Goal: Find specific page/section: Find specific page/section

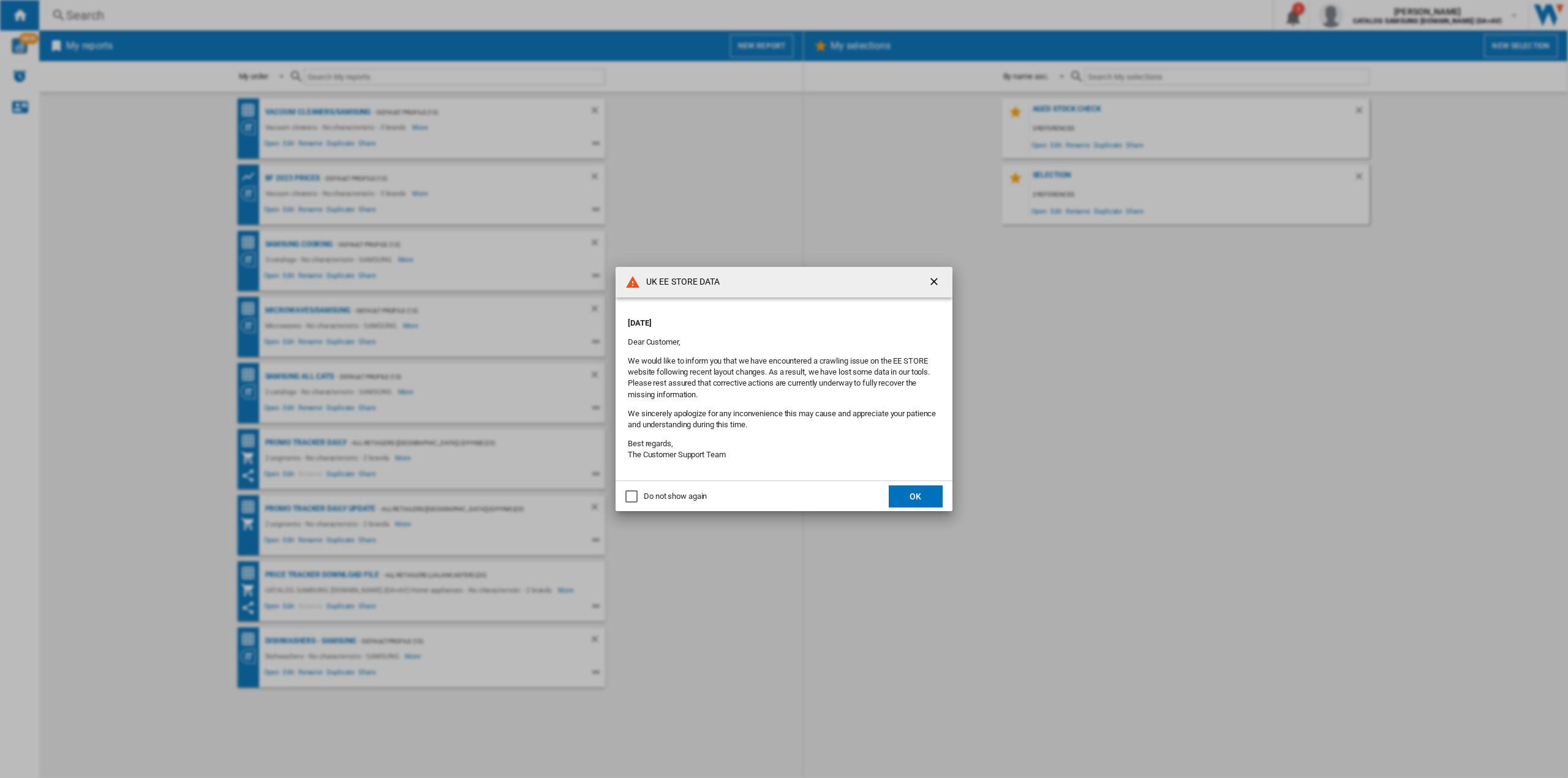
click at [923, 498] on button "OK" at bounding box center [916, 496] width 54 height 22
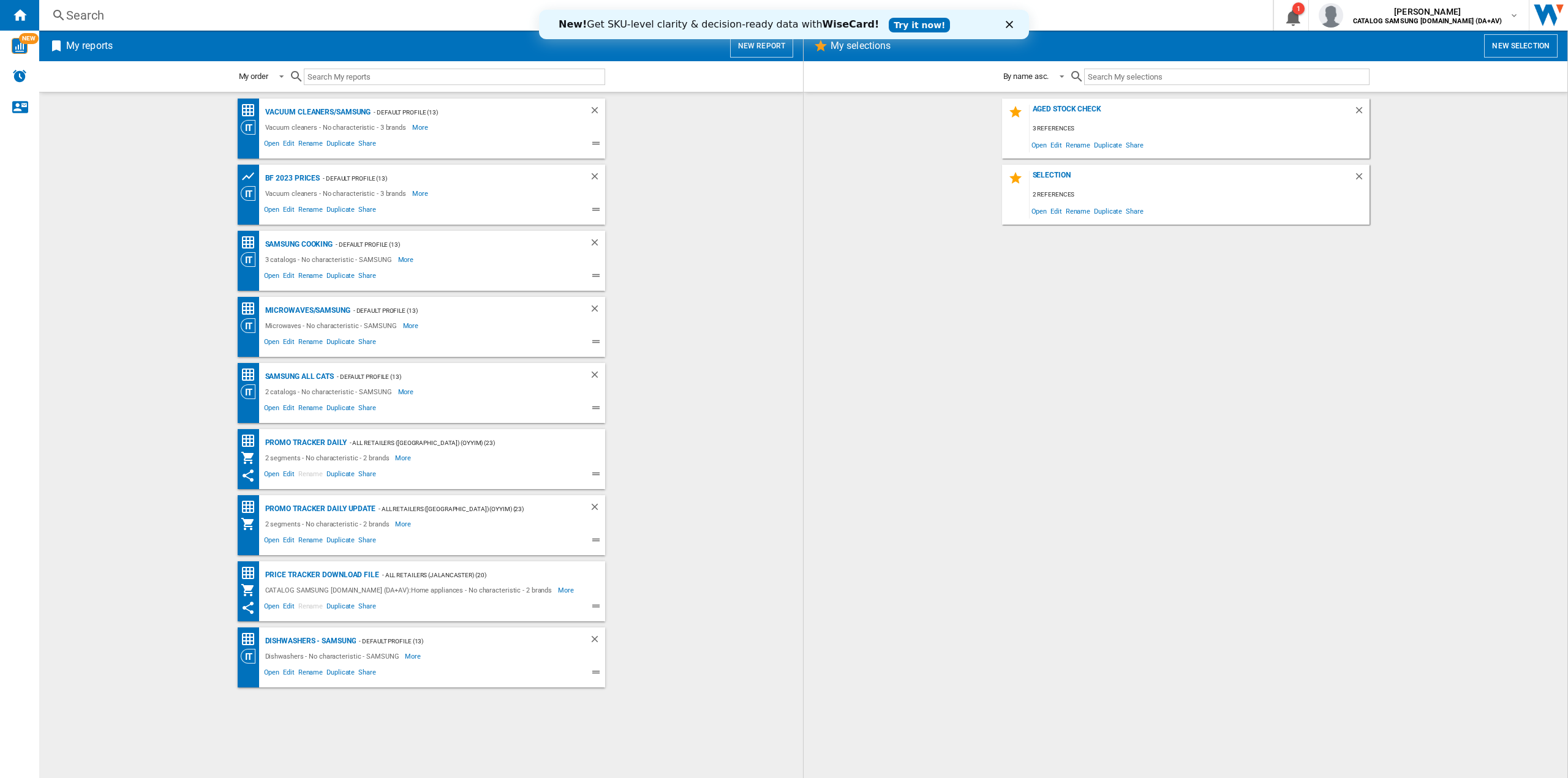
click at [174, 17] on div "Search" at bounding box center [654, 15] width 1175 height 17
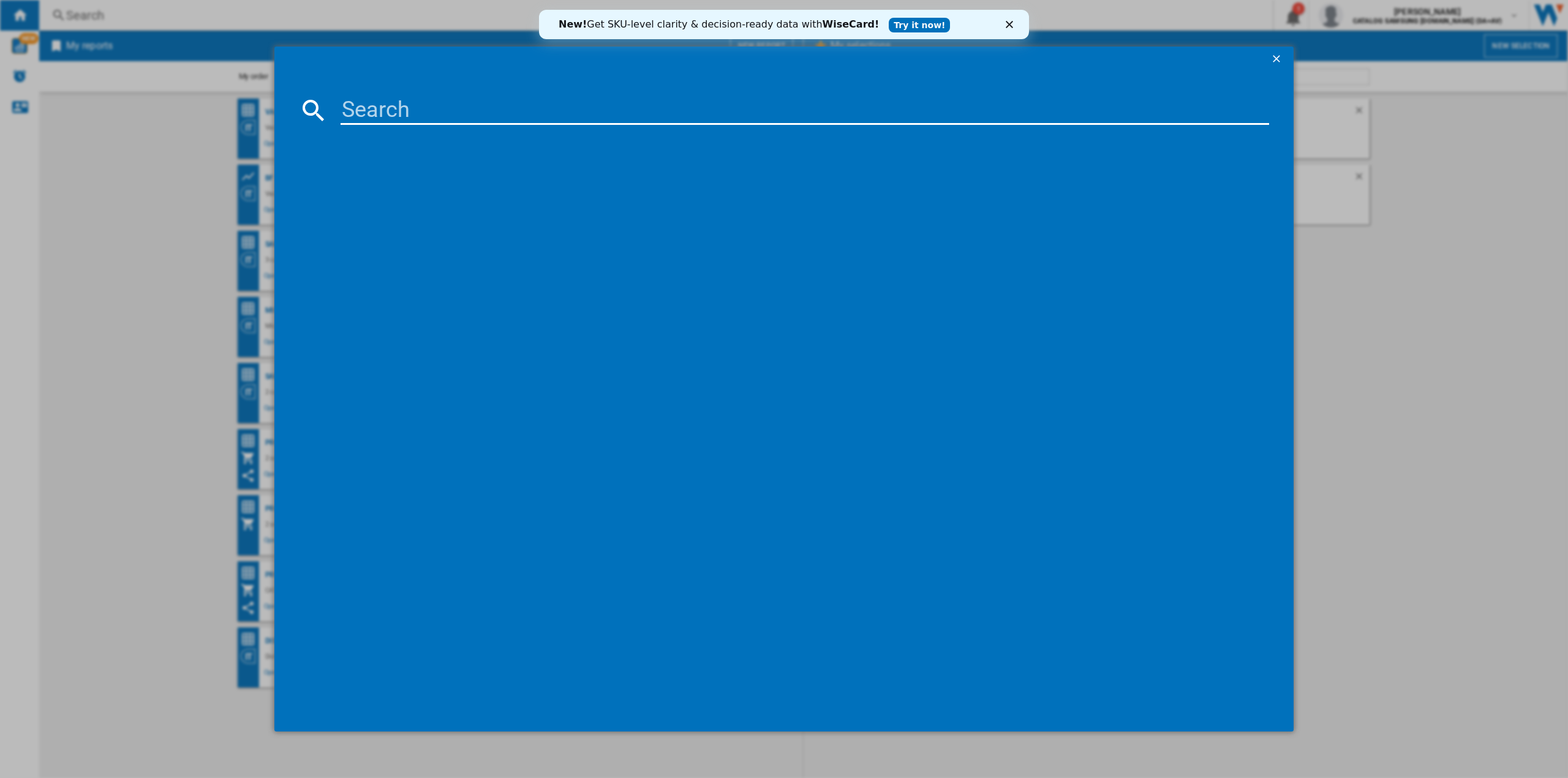
click at [419, 111] on input at bounding box center [805, 110] width 929 height 29
paste input "RB38C602CS9/EU"
type input "RB38C602CS9/EU"
click at [422, 186] on div "SAMSUNG RB38C602CS9EU STAINLESS STEEL" at bounding box center [793, 190] width 917 height 12
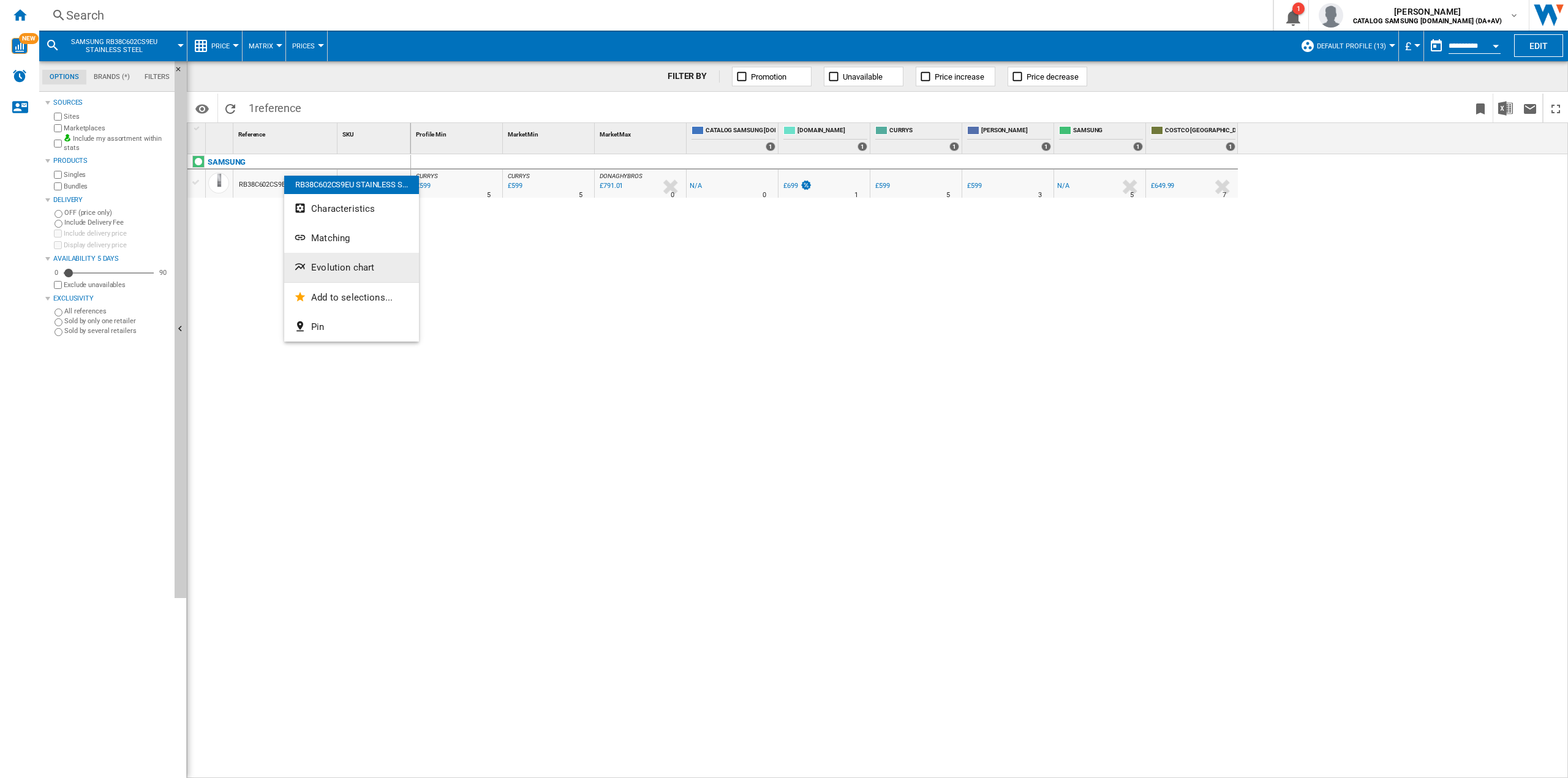
click at [323, 264] on span "Evolution chart" at bounding box center [342, 267] width 63 height 11
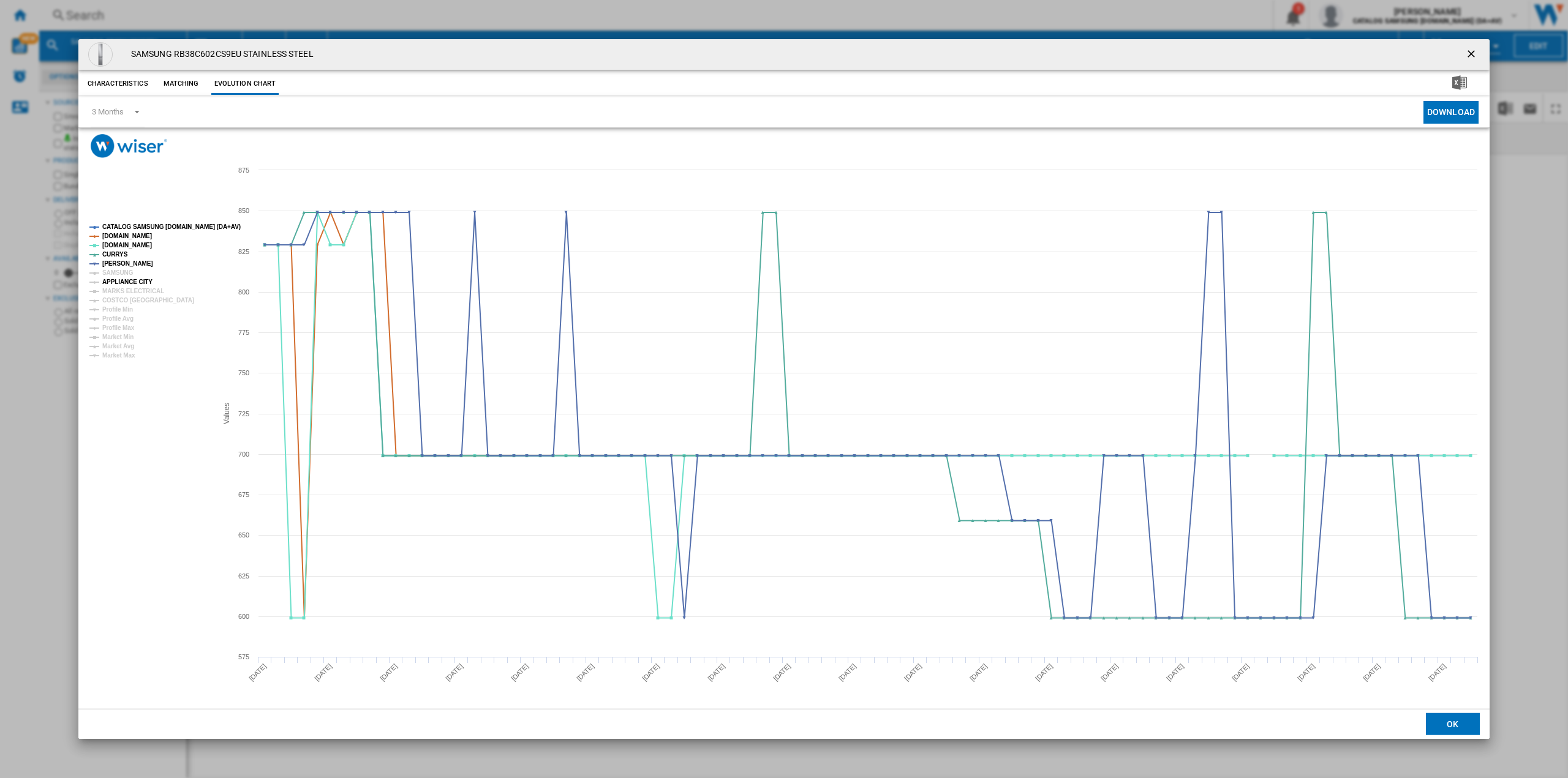
click at [128, 286] on tspan "APPLIANCE CITY" at bounding box center [128, 282] width 50 height 7
click at [110, 289] on tspan "MARKS ELECTRICAL" at bounding box center [133, 291] width 62 height 7
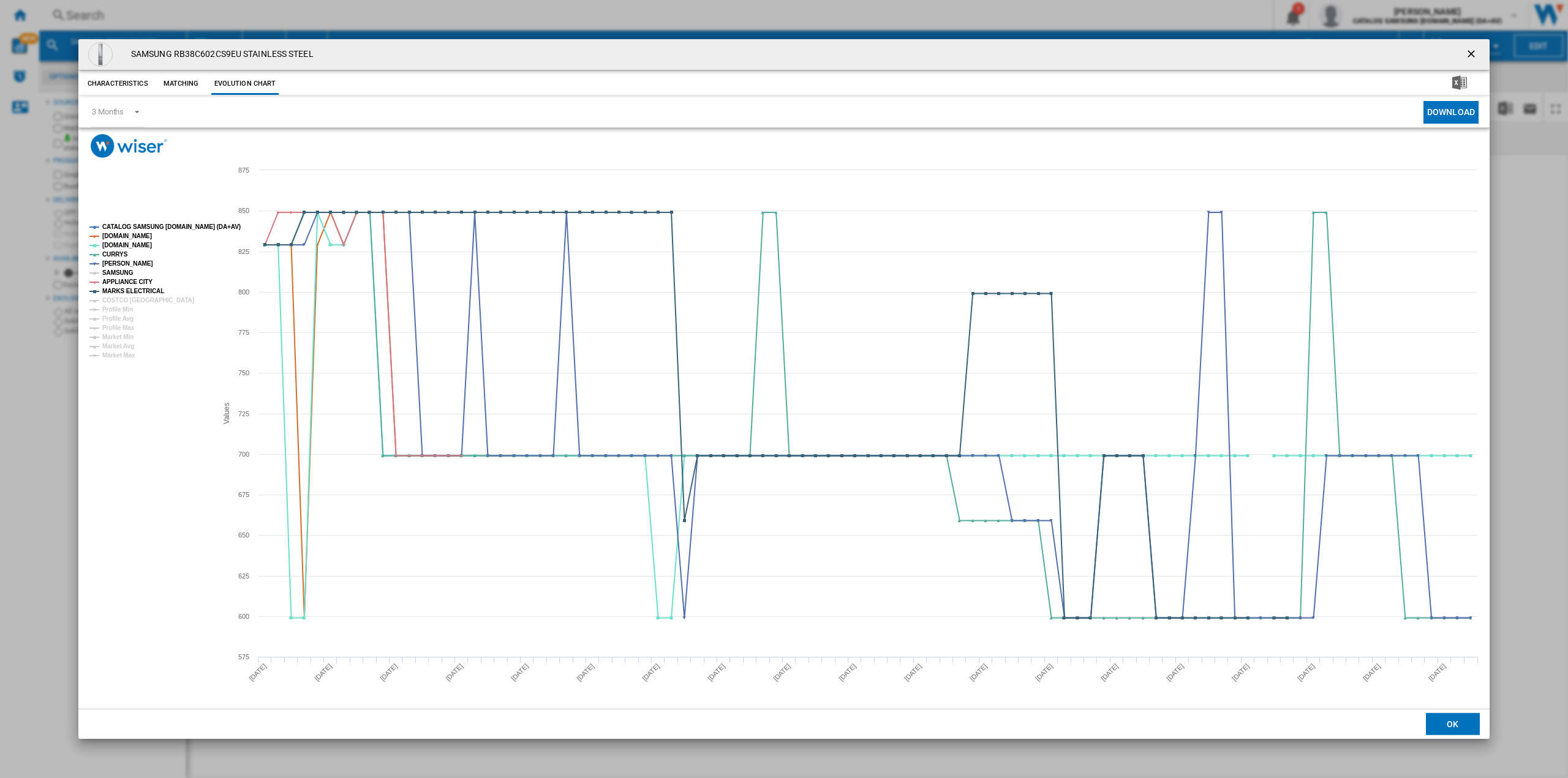
click at [116, 270] on tspan "SAMSUNG" at bounding box center [118, 273] width 31 height 7
